Goal: Find specific page/section: Find specific page/section

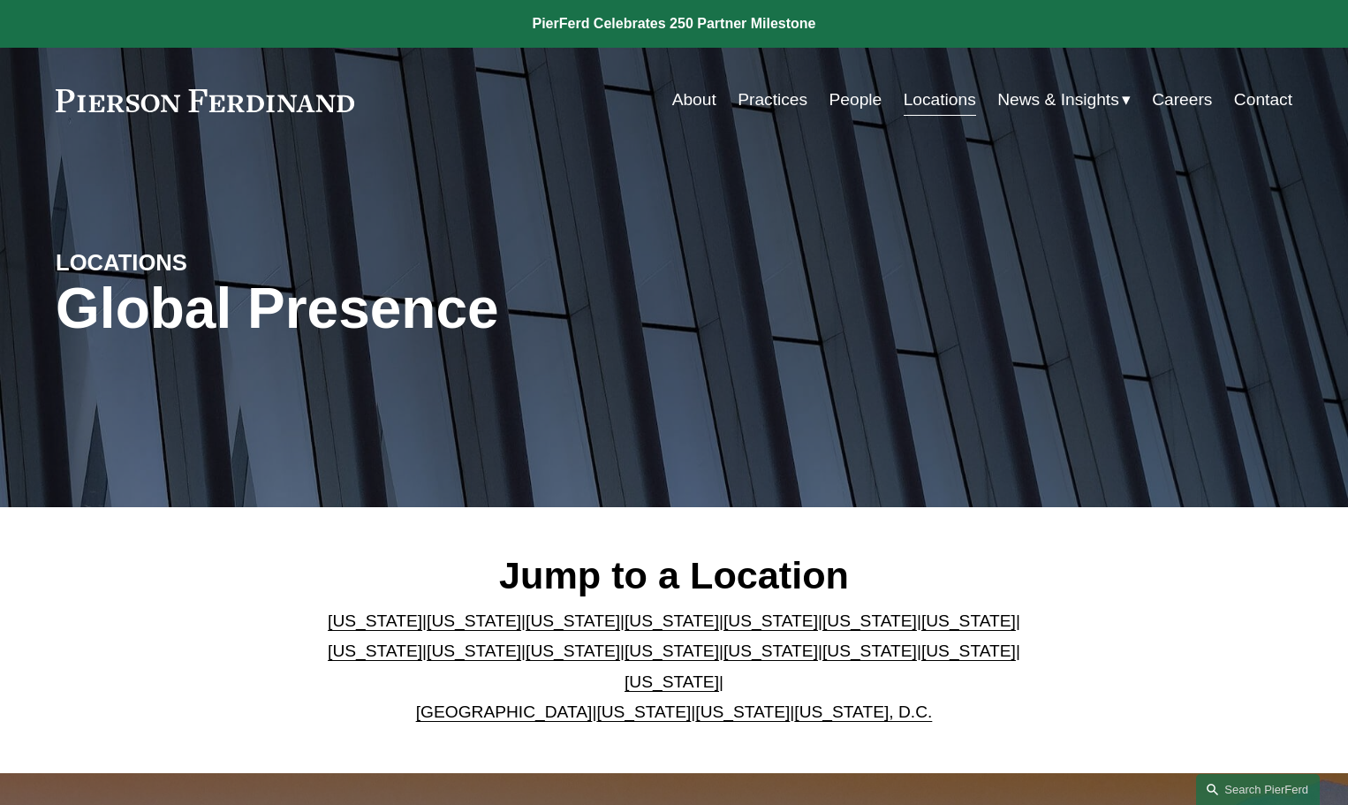
click at [822, 660] on link "[US_STATE]" at bounding box center [869, 650] width 95 height 19
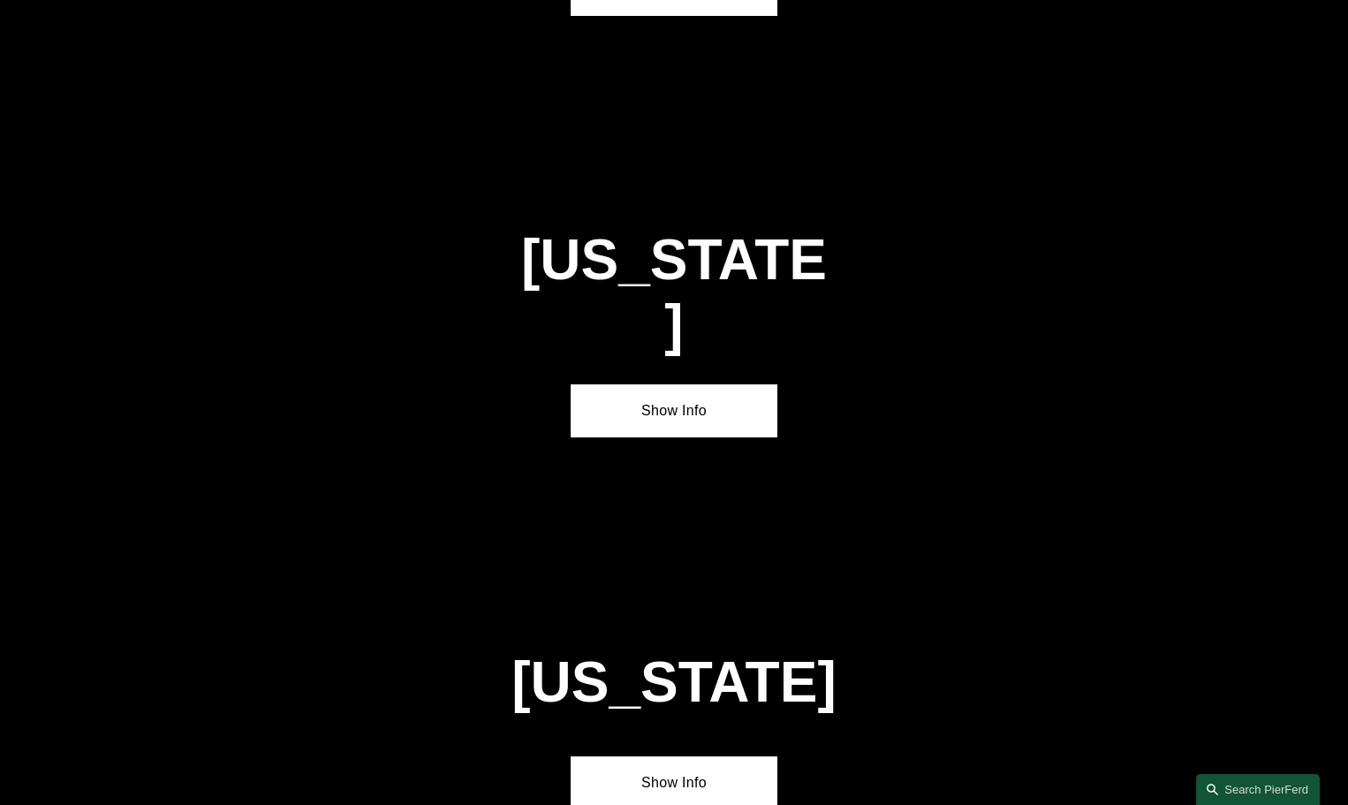
scroll to position [5241, 0]
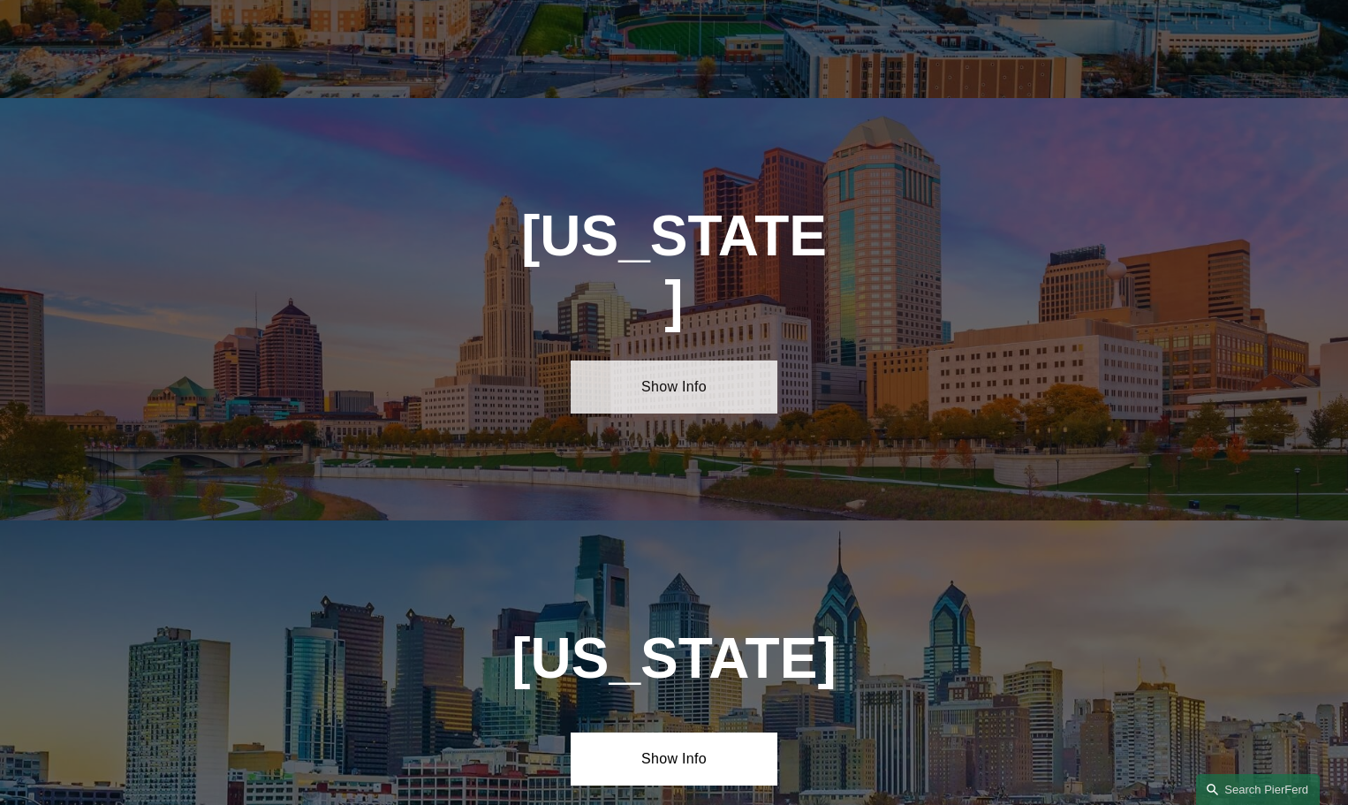
click at [727, 360] on link "Show Info" at bounding box center [674, 386] width 206 height 53
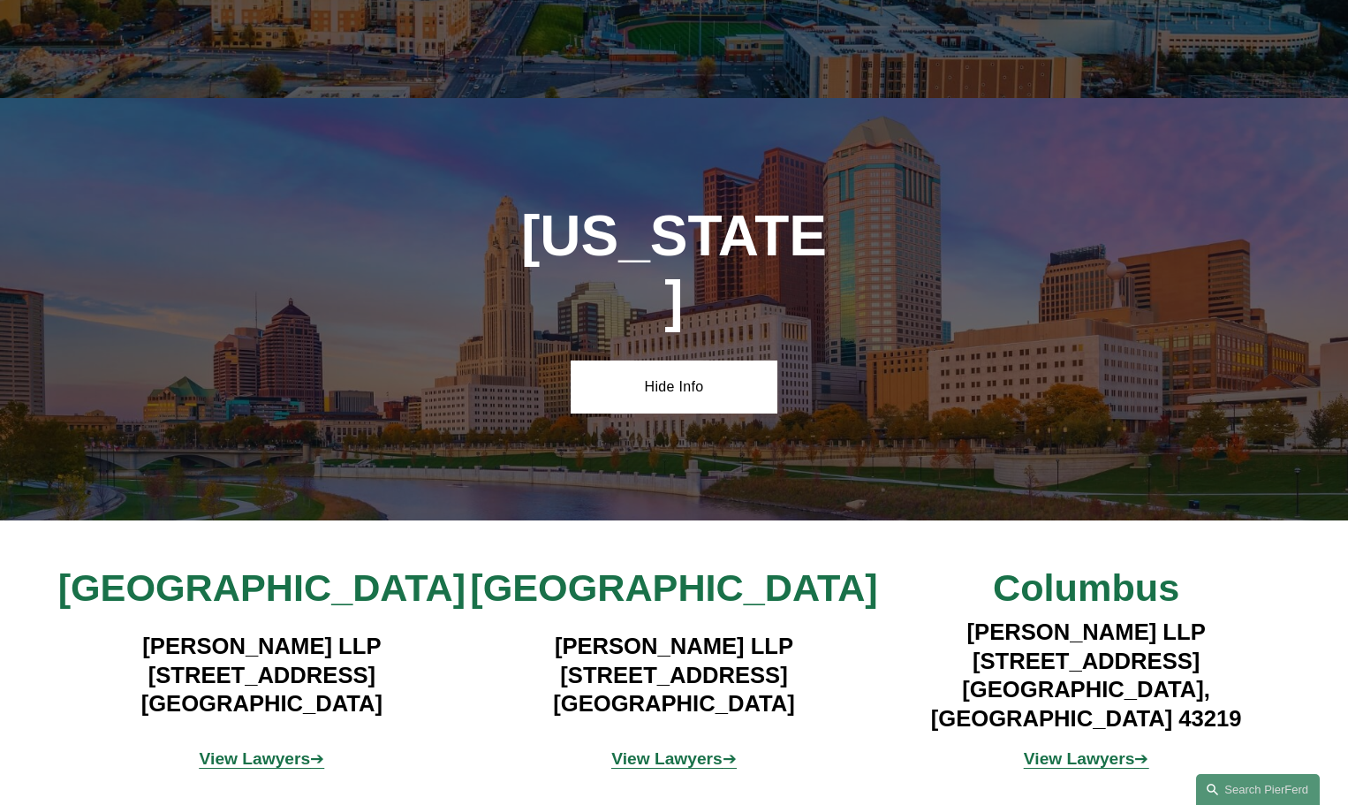
click at [712, 749] on strong "View Lawyers" at bounding box center [666, 758] width 111 height 19
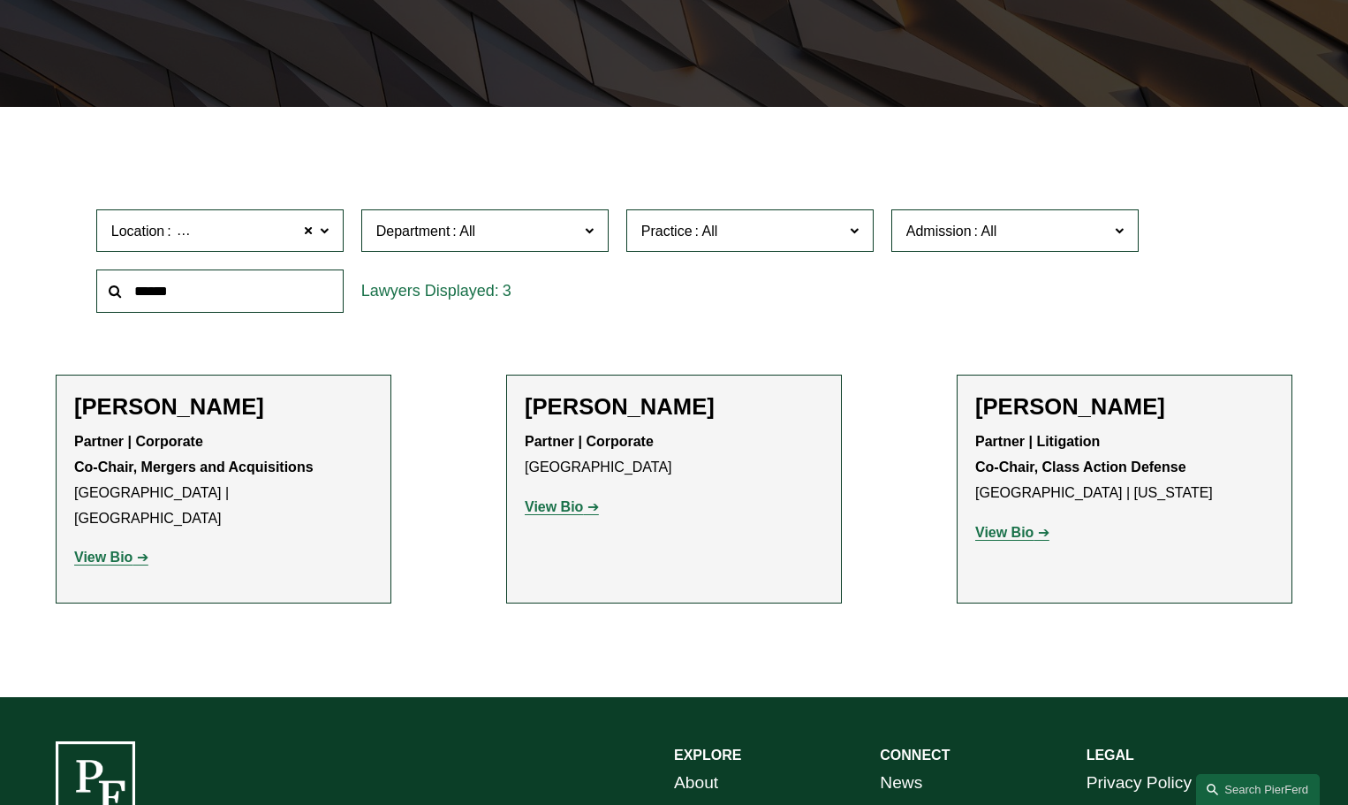
scroll to position [442, 0]
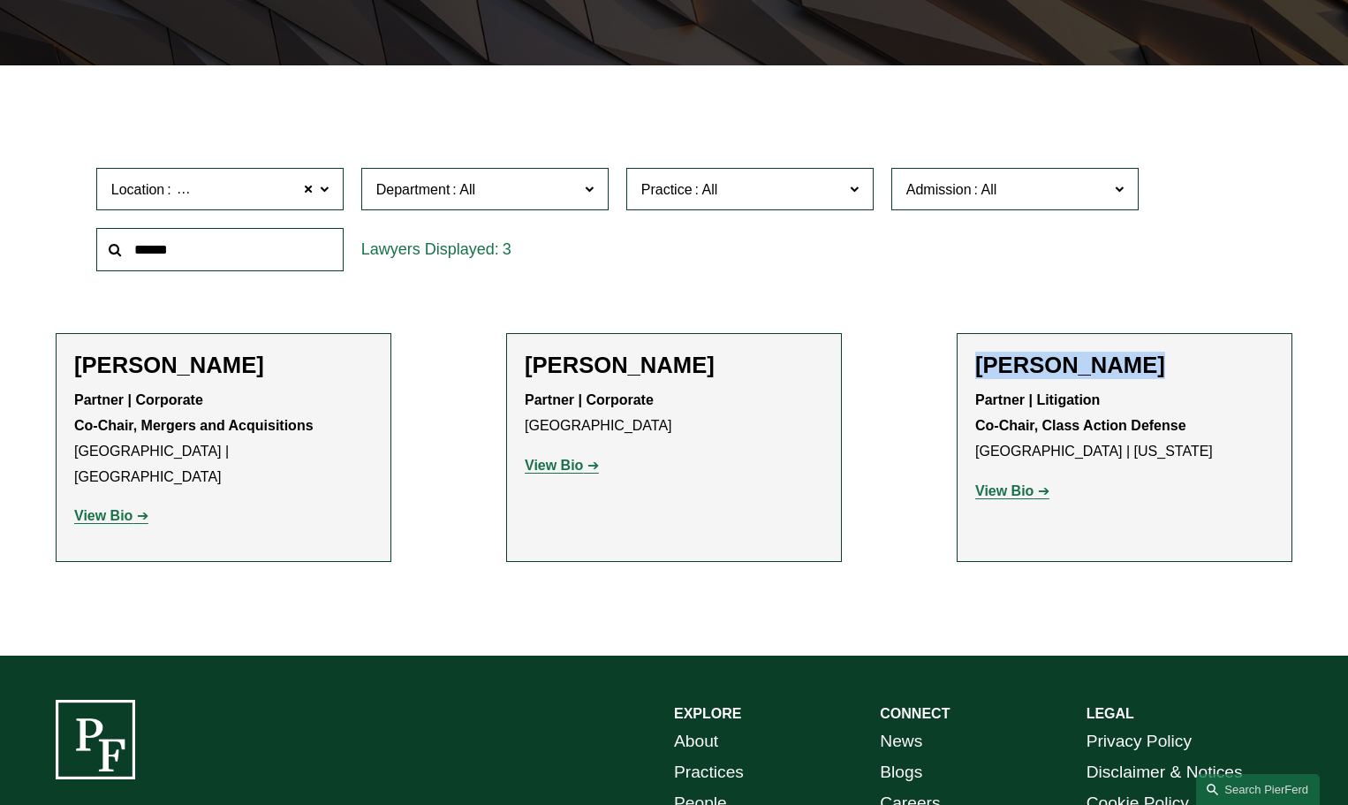
drag, startPoint x: 978, startPoint y: 368, endPoint x: 1130, endPoint y: 367, distance: 152.0
click at [1130, 367] on h2 "Dan Messeloff" at bounding box center [1124, 365] width 299 height 27
copy h2 "Dan Messeloff"
